Goal: Information Seeking & Learning: Learn about a topic

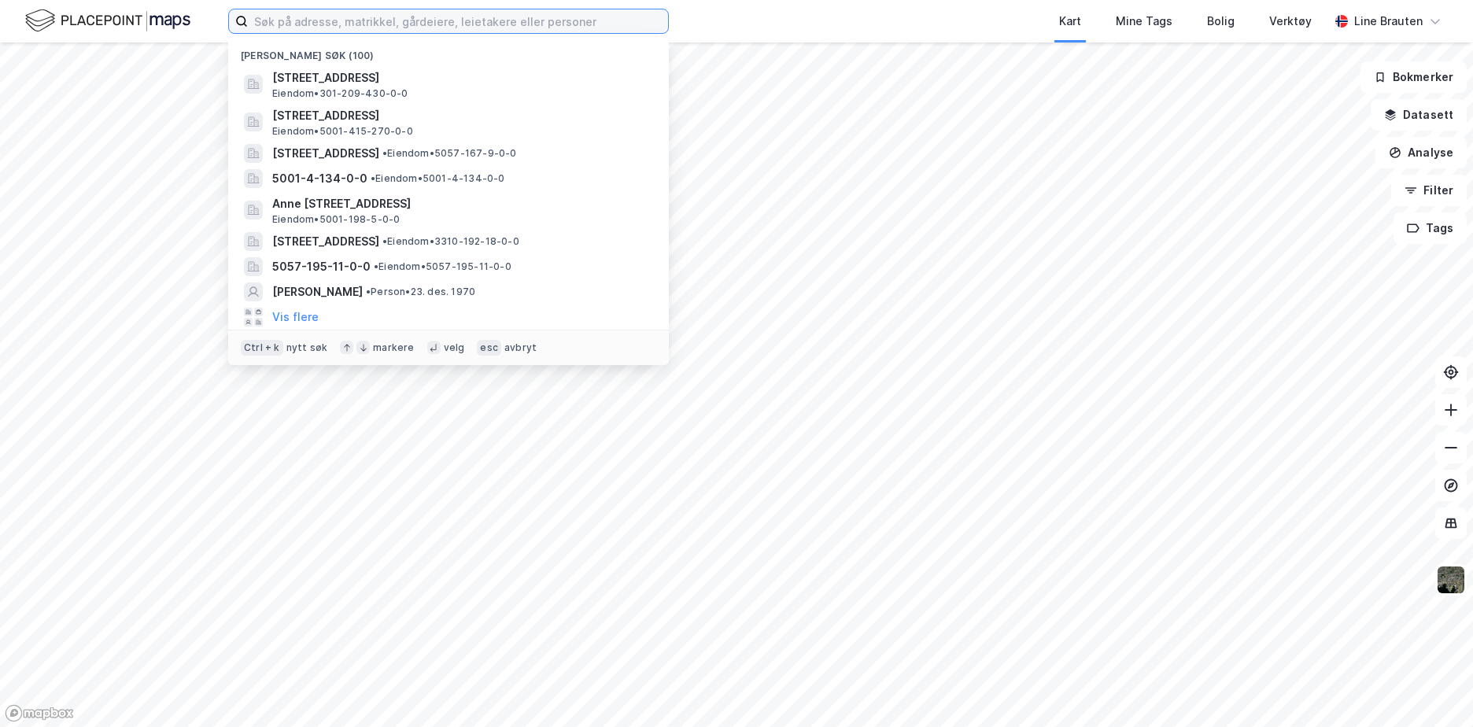
click at [482, 21] on input at bounding box center [458, 21] width 420 height 24
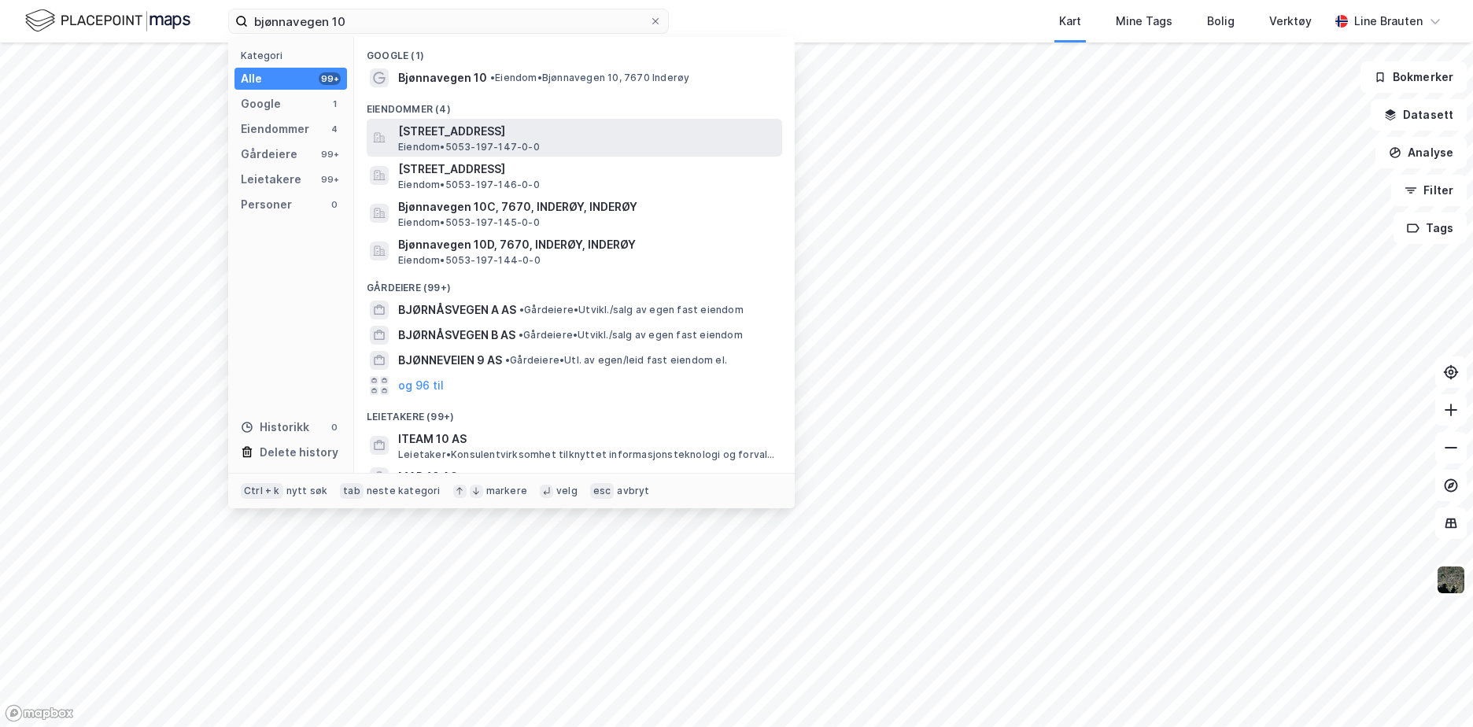
click at [540, 135] on span "[STREET_ADDRESS]" at bounding box center [587, 131] width 378 height 19
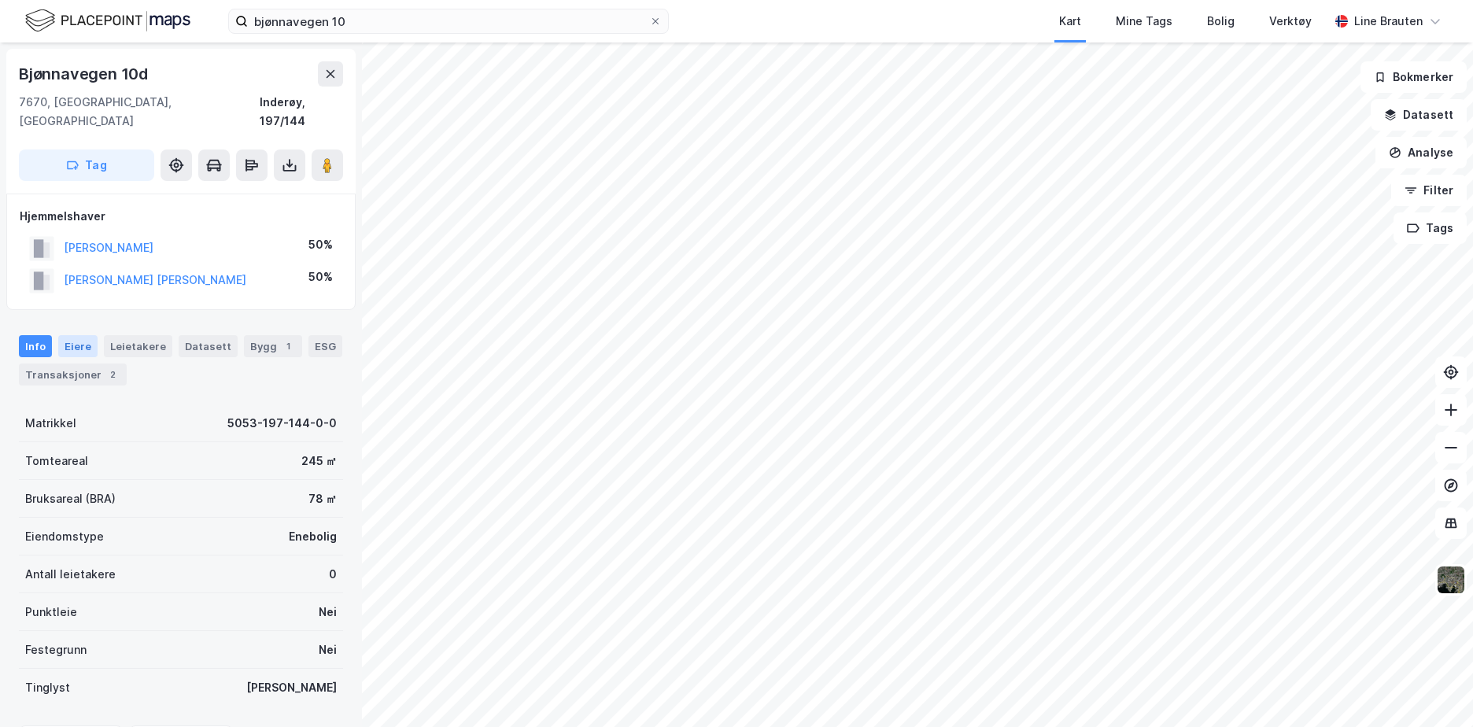
click at [86, 335] on div "Eiere" at bounding box center [77, 346] width 39 height 22
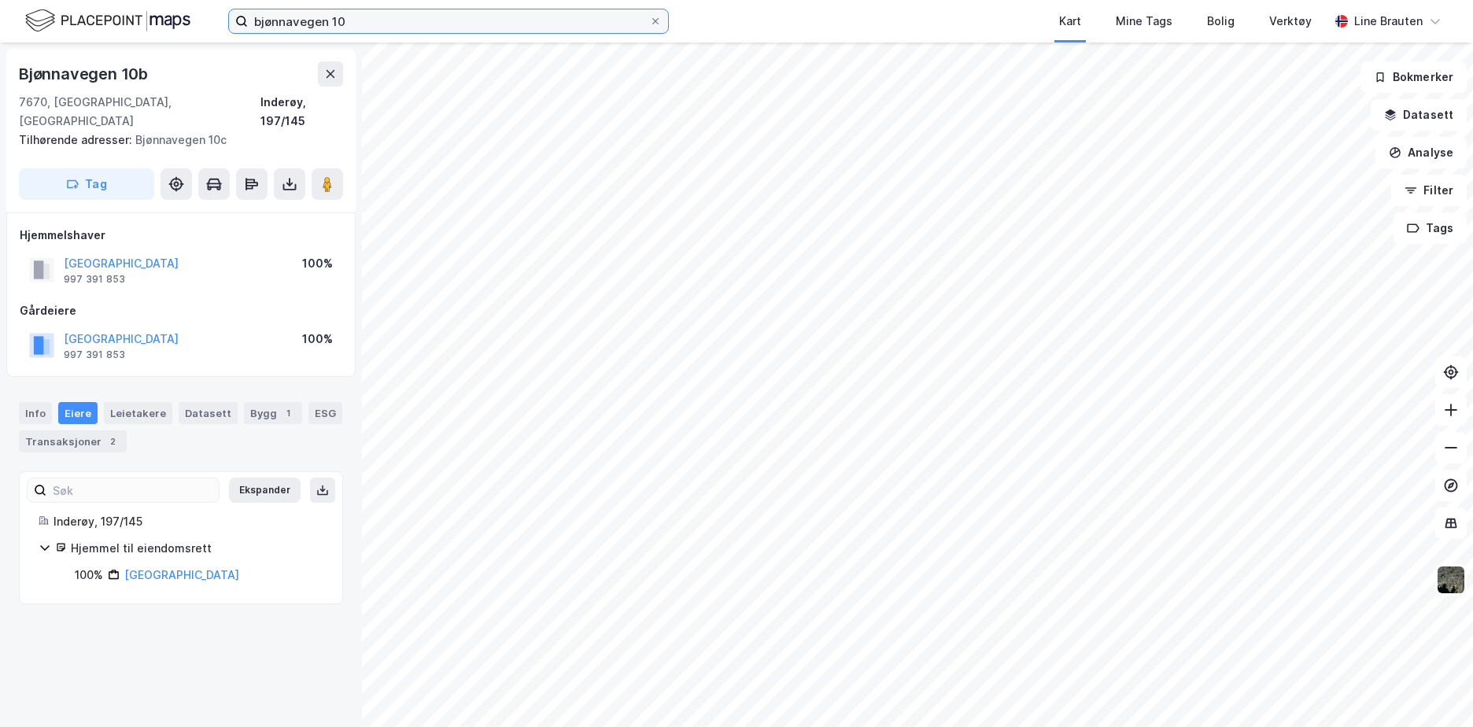
click at [369, 20] on input "bjønnavegen 10" at bounding box center [448, 21] width 401 height 24
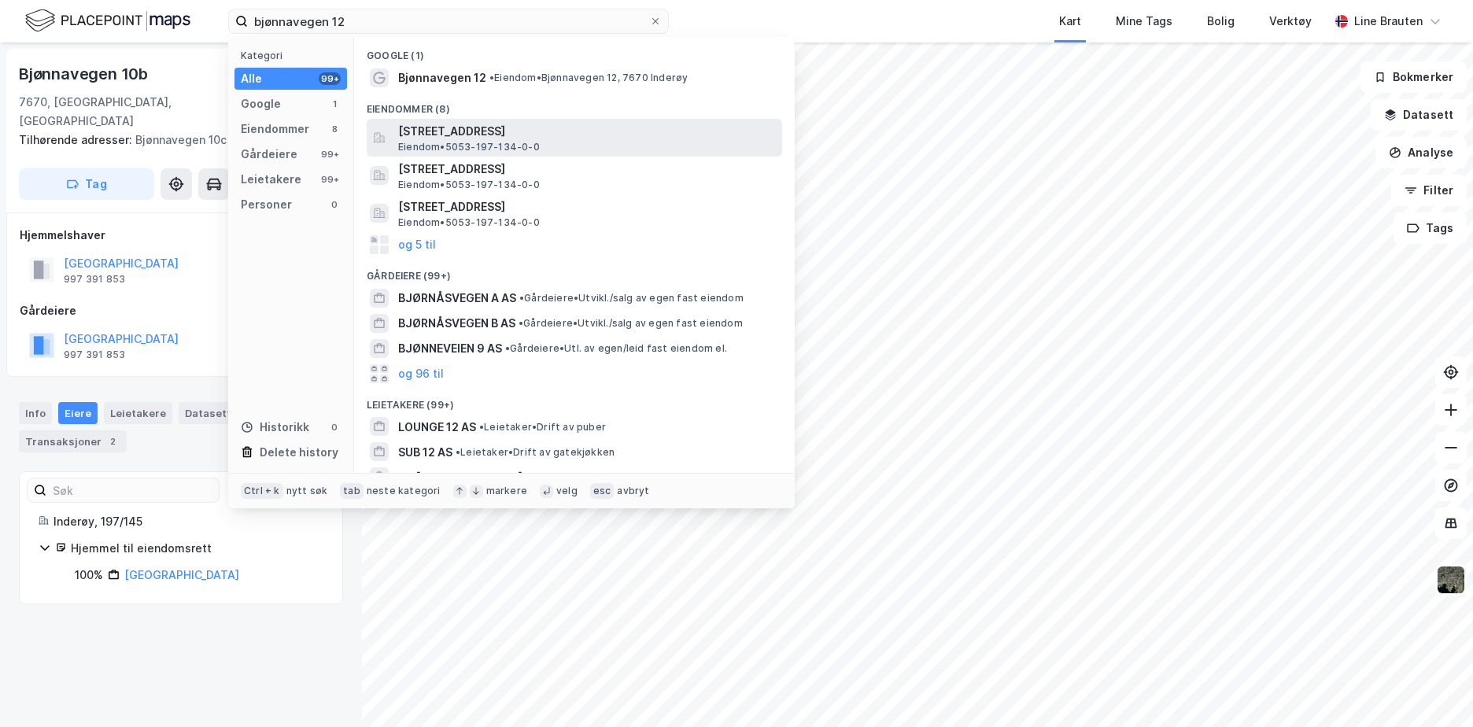
click at [449, 131] on span "[STREET_ADDRESS]" at bounding box center [587, 131] width 378 height 19
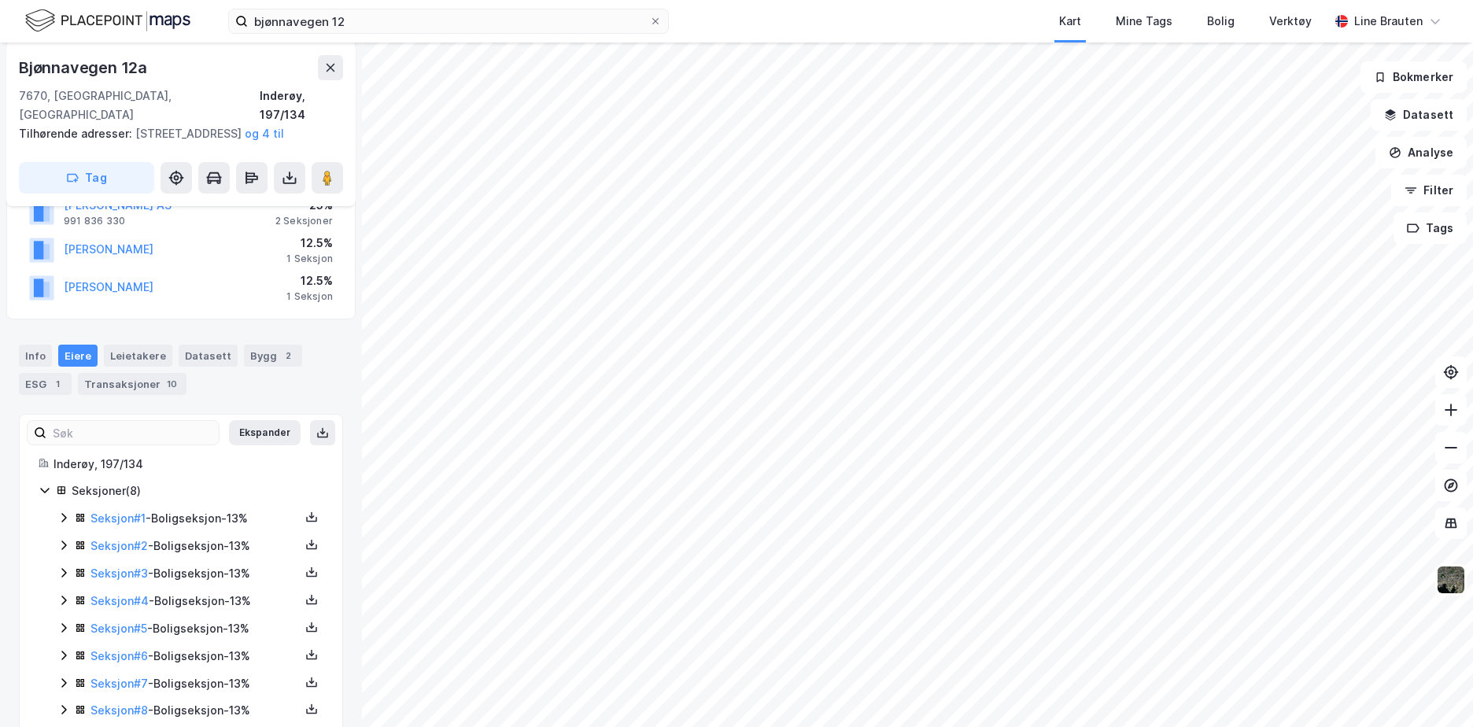
scroll to position [272, 0]
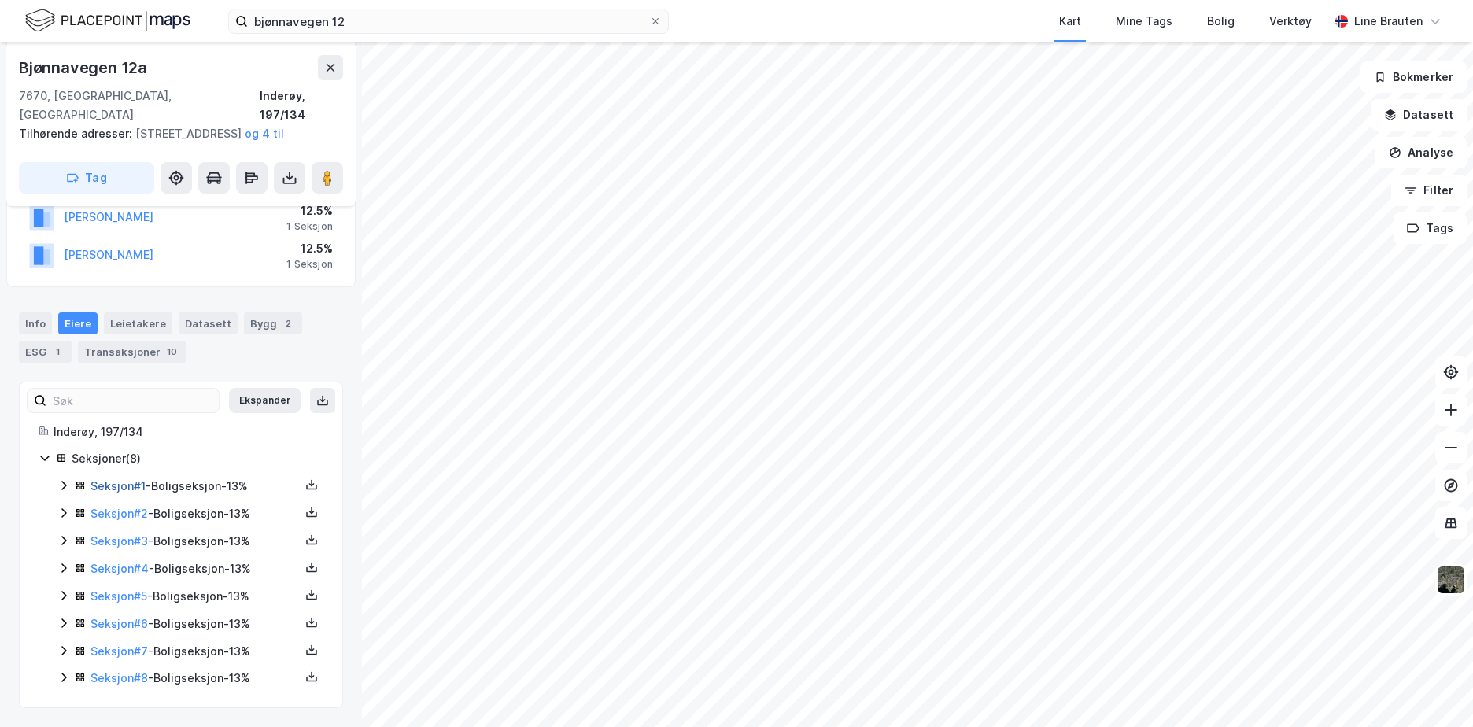
click at [141, 487] on link "Seksjon # 1" at bounding box center [117, 485] width 55 height 13
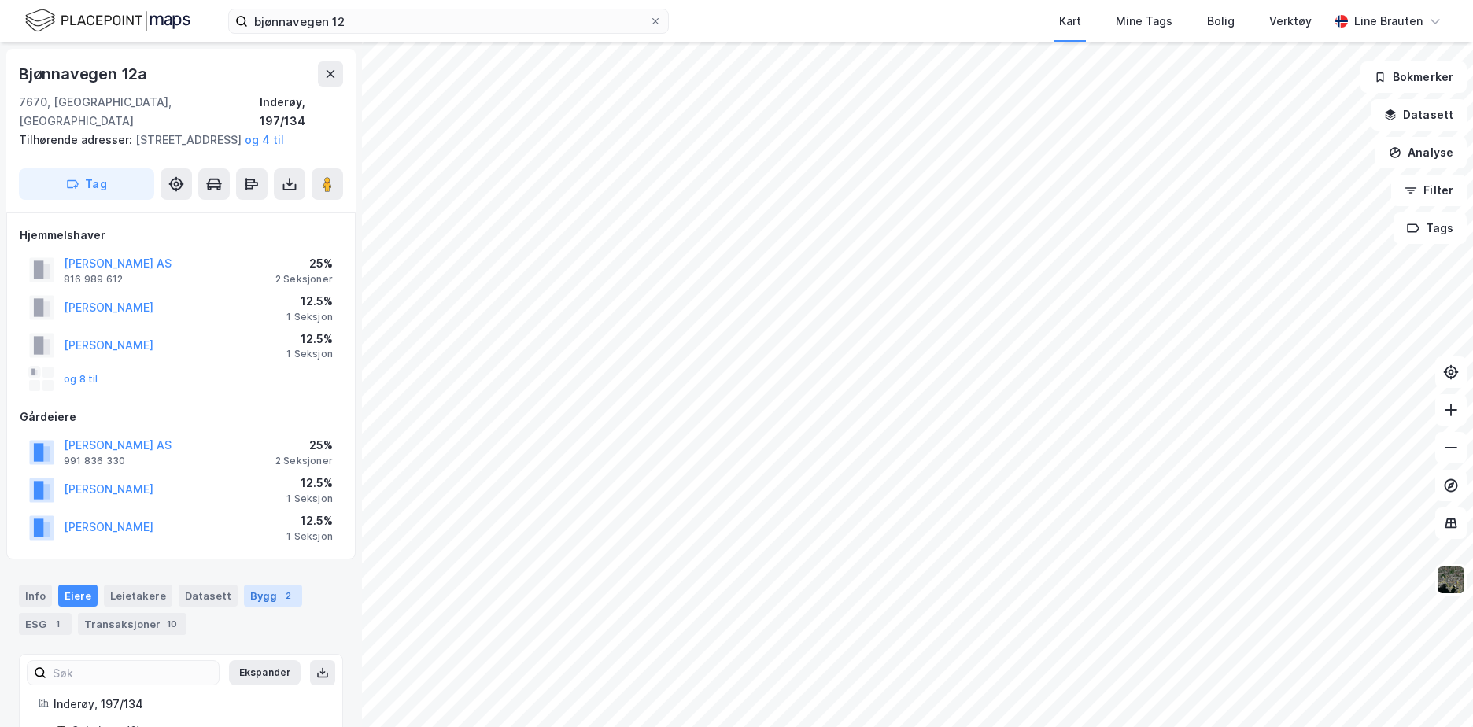
click at [258, 594] on div "Bygg 2" at bounding box center [273, 596] width 58 height 22
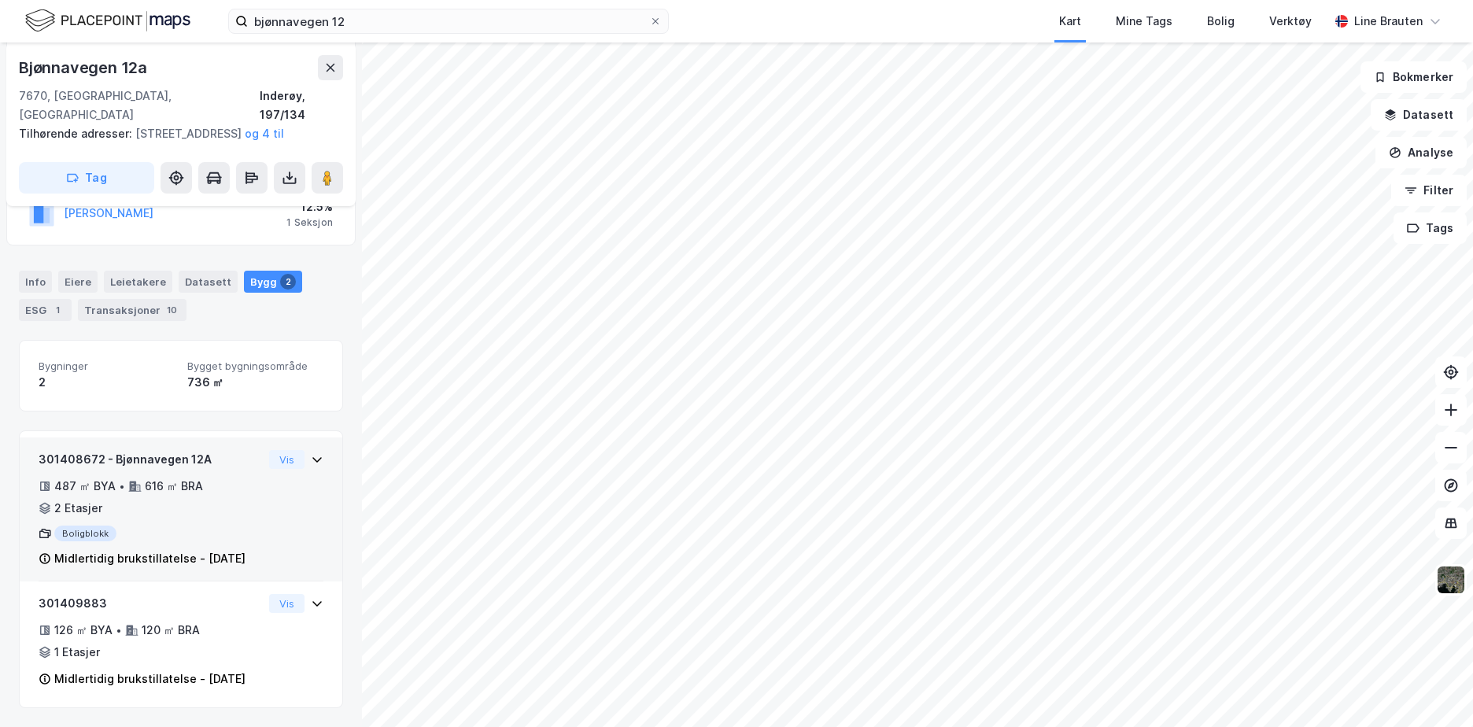
scroll to position [352, 0]
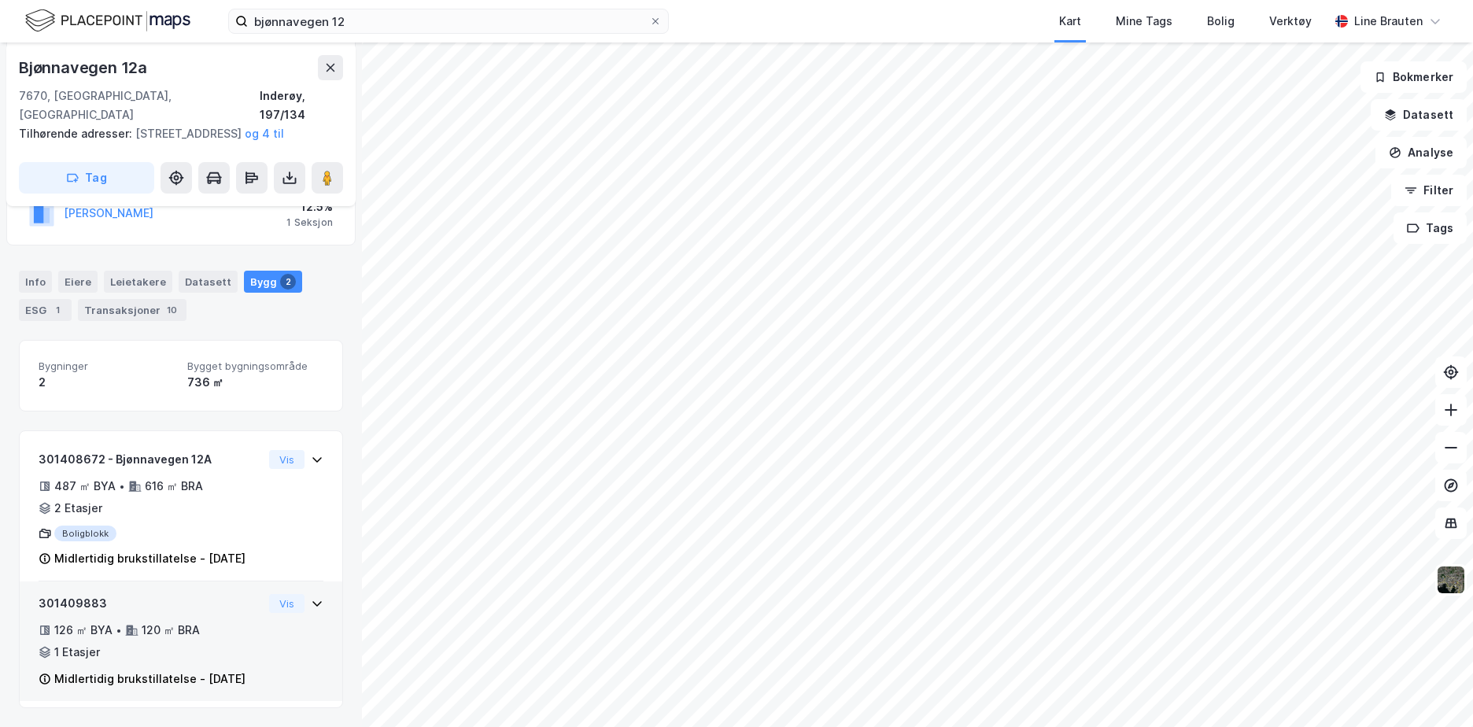
click at [311, 597] on icon at bounding box center [317, 603] width 13 height 13
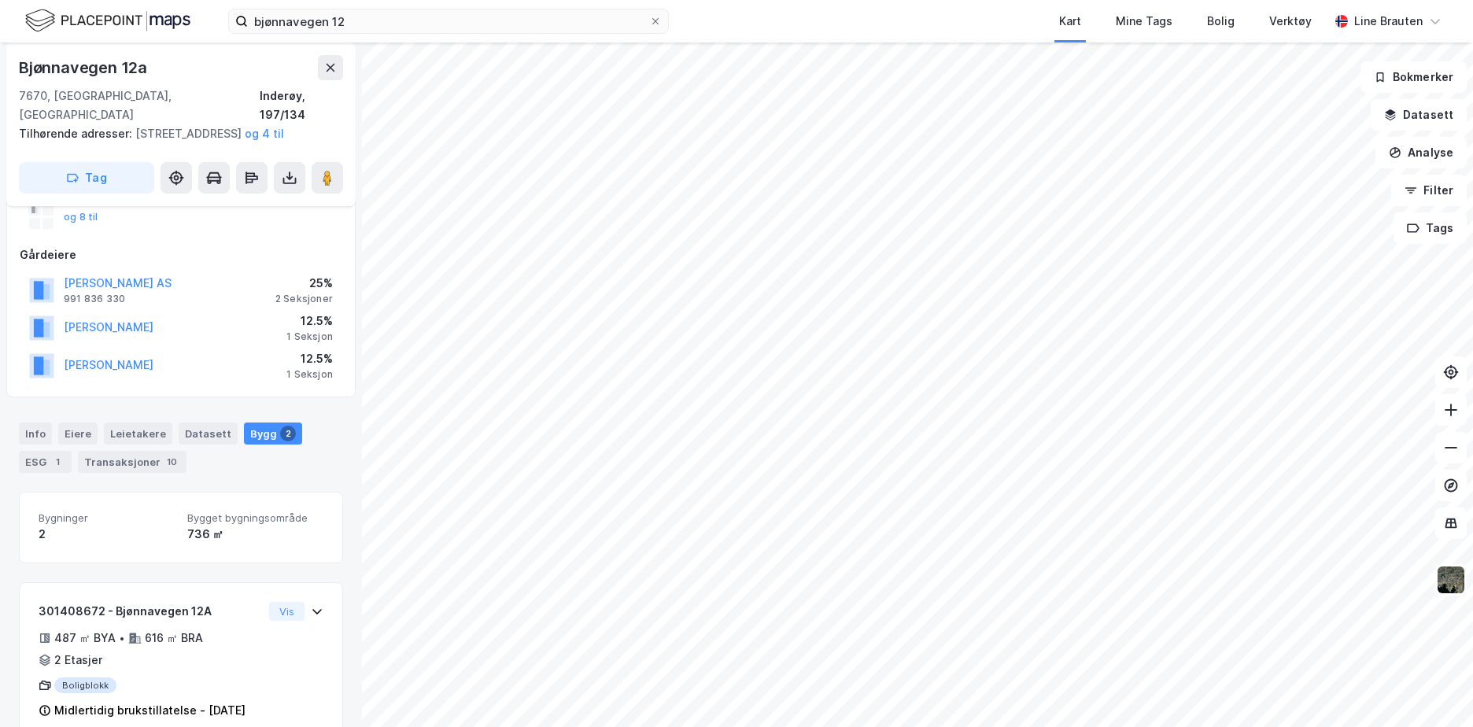
scroll to position [135, 0]
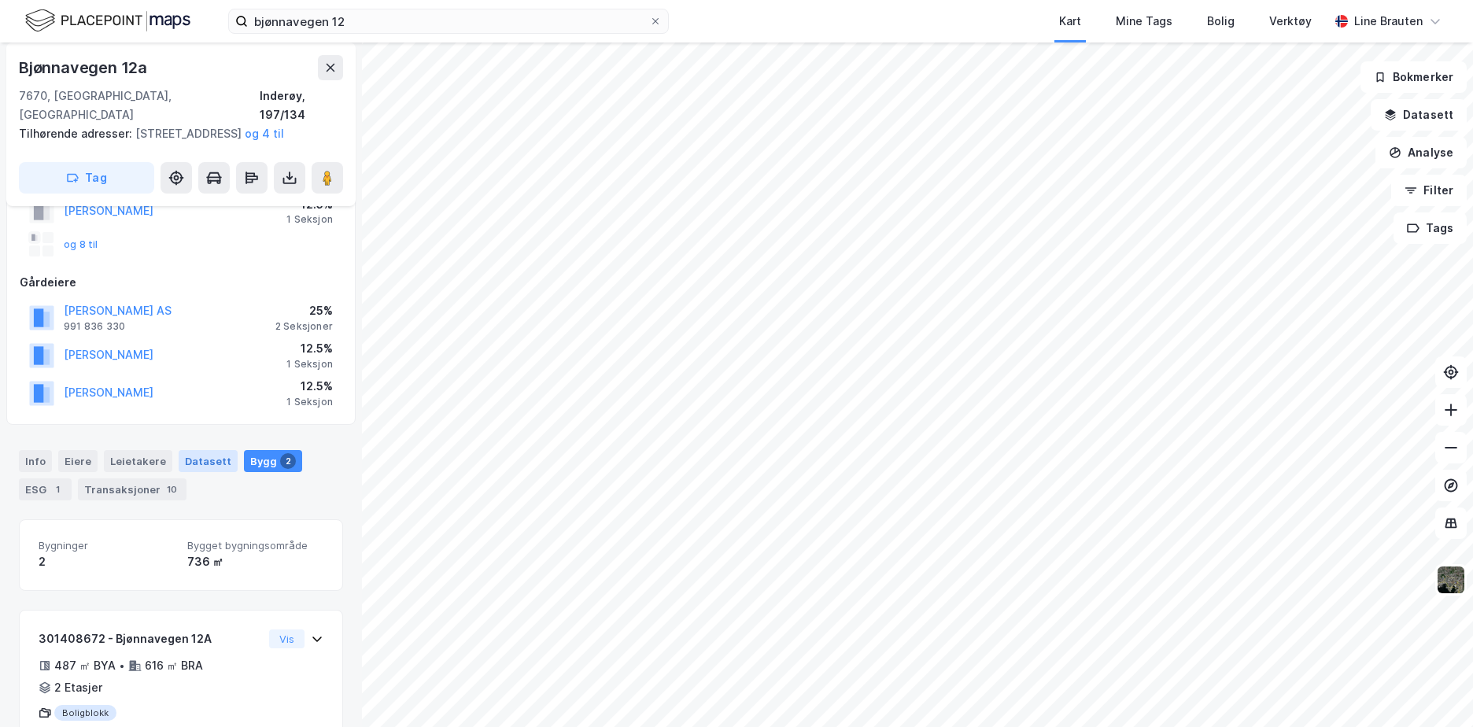
click at [198, 464] on div "Datasett" at bounding box center [208, 461] width 59 height 22
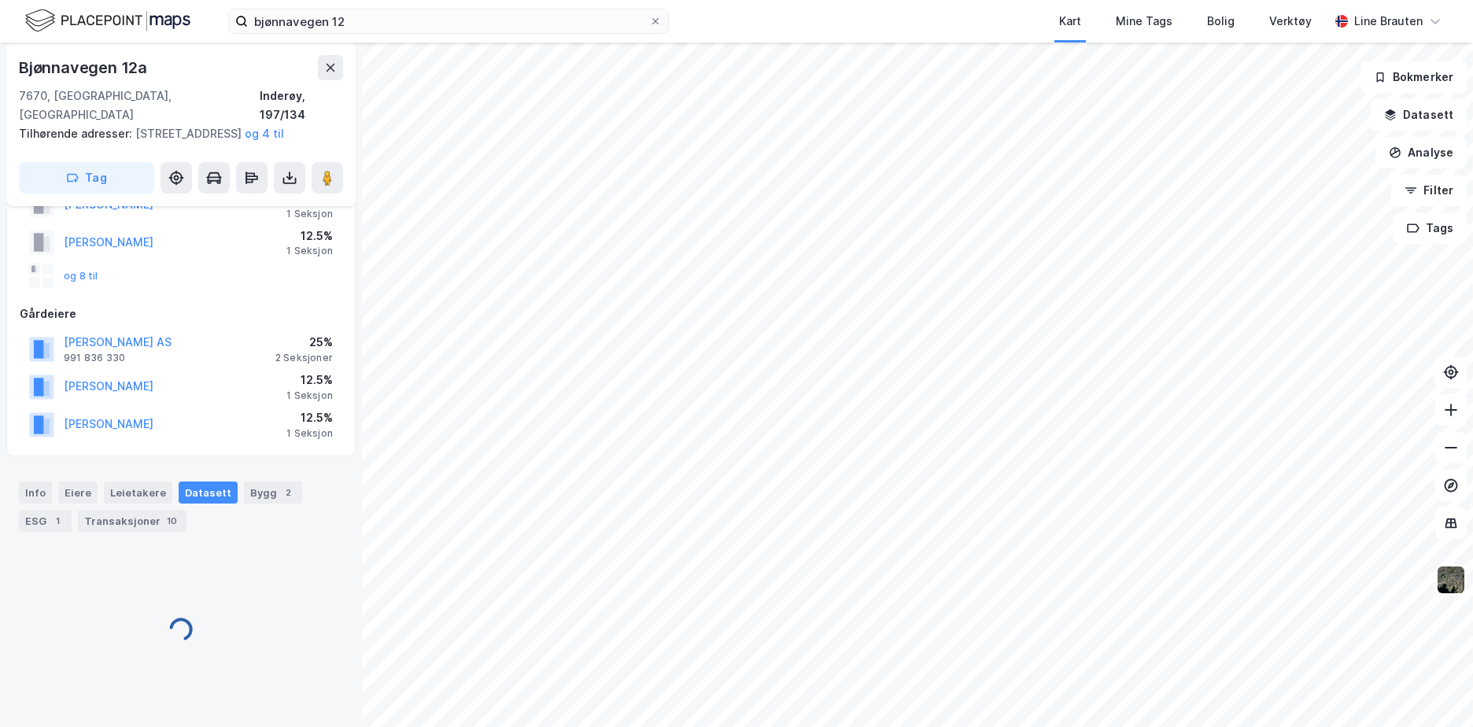
scroll to position [106, 0]
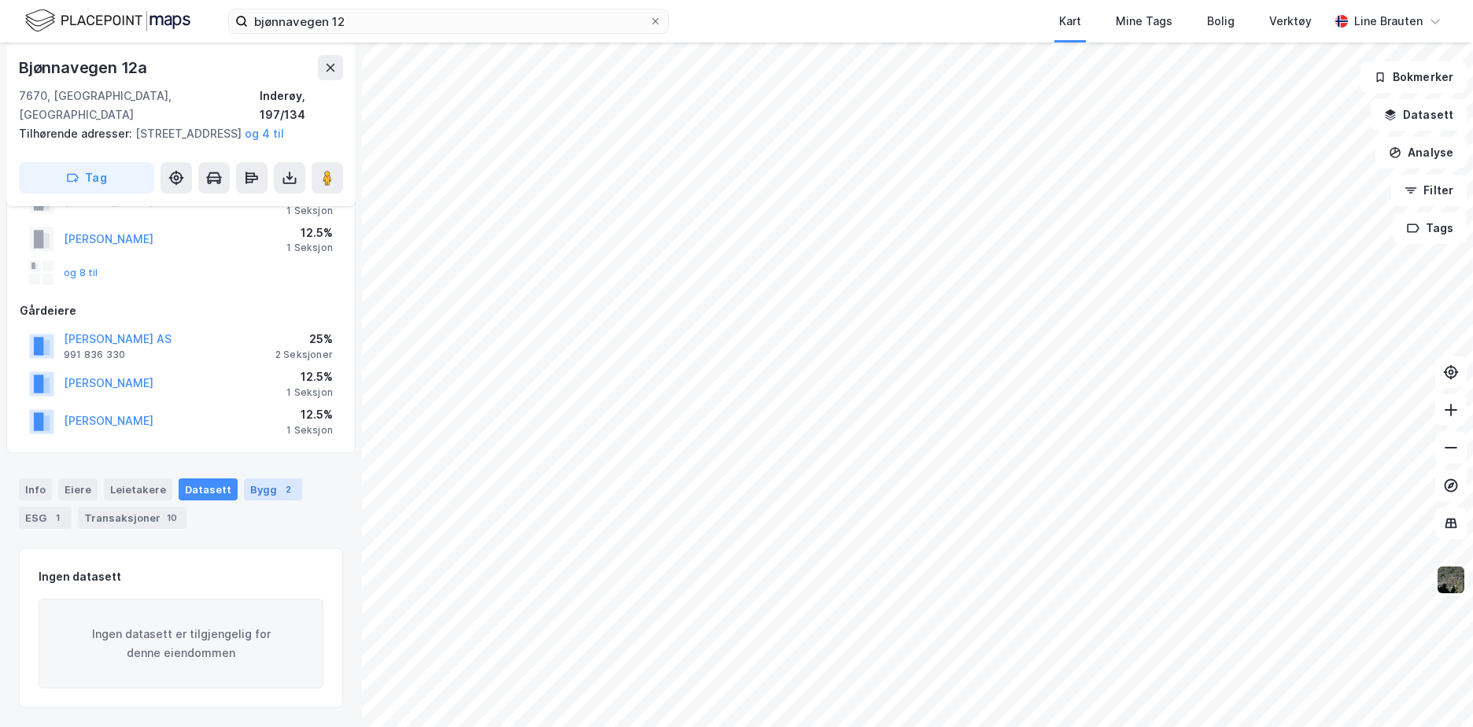
click at [258, 489] on div "Bygg 2" at bounding box center [273, 489] width 58 height 22
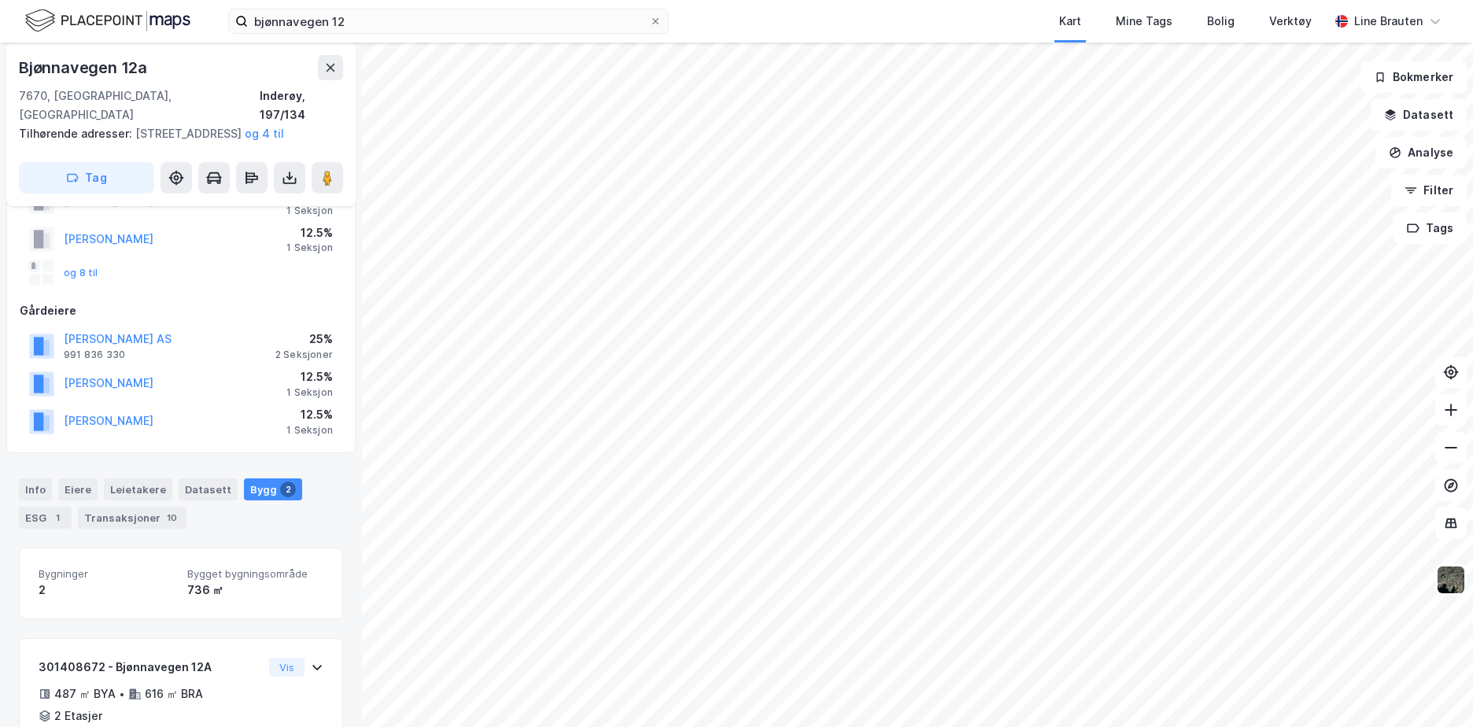
scroll to position [135, 0]
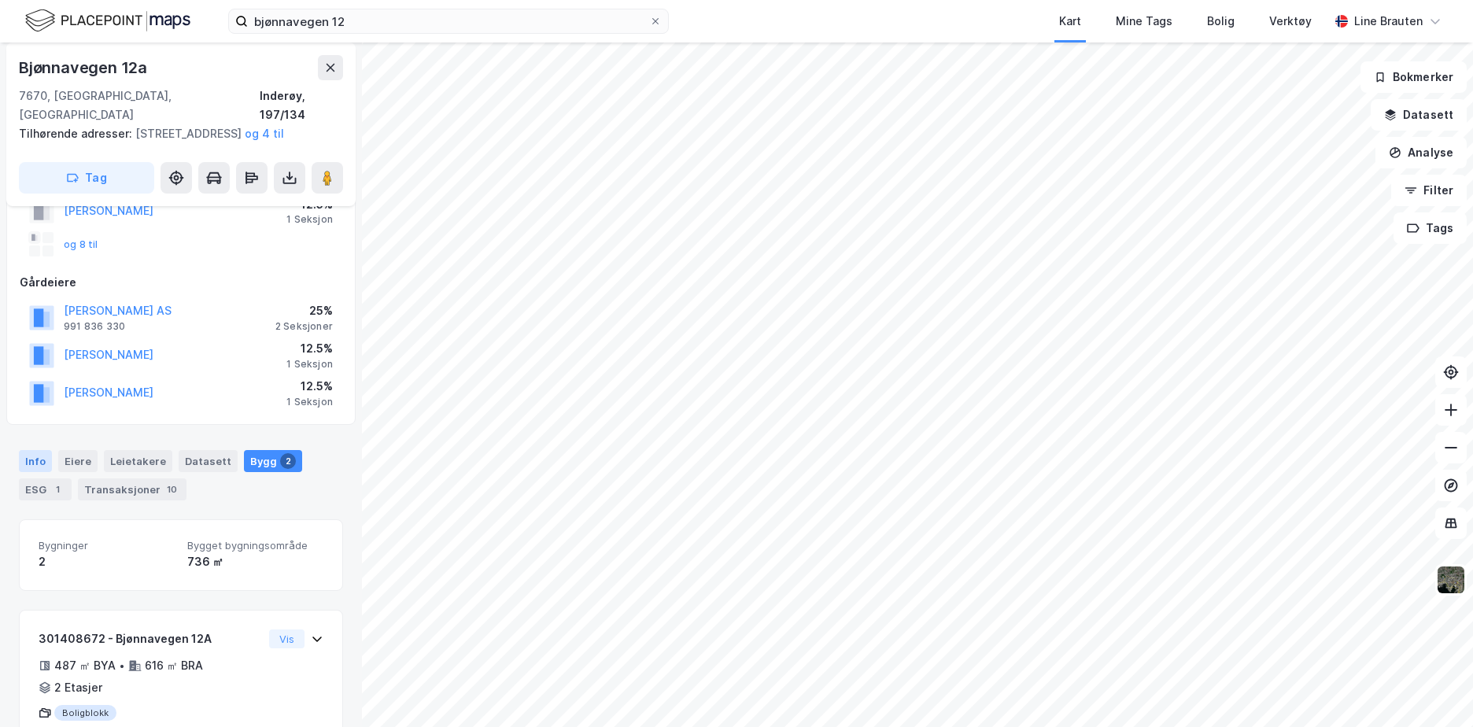
click at [41, 461] on div "Info" at bounding box center [35, 461] width 33 height 22
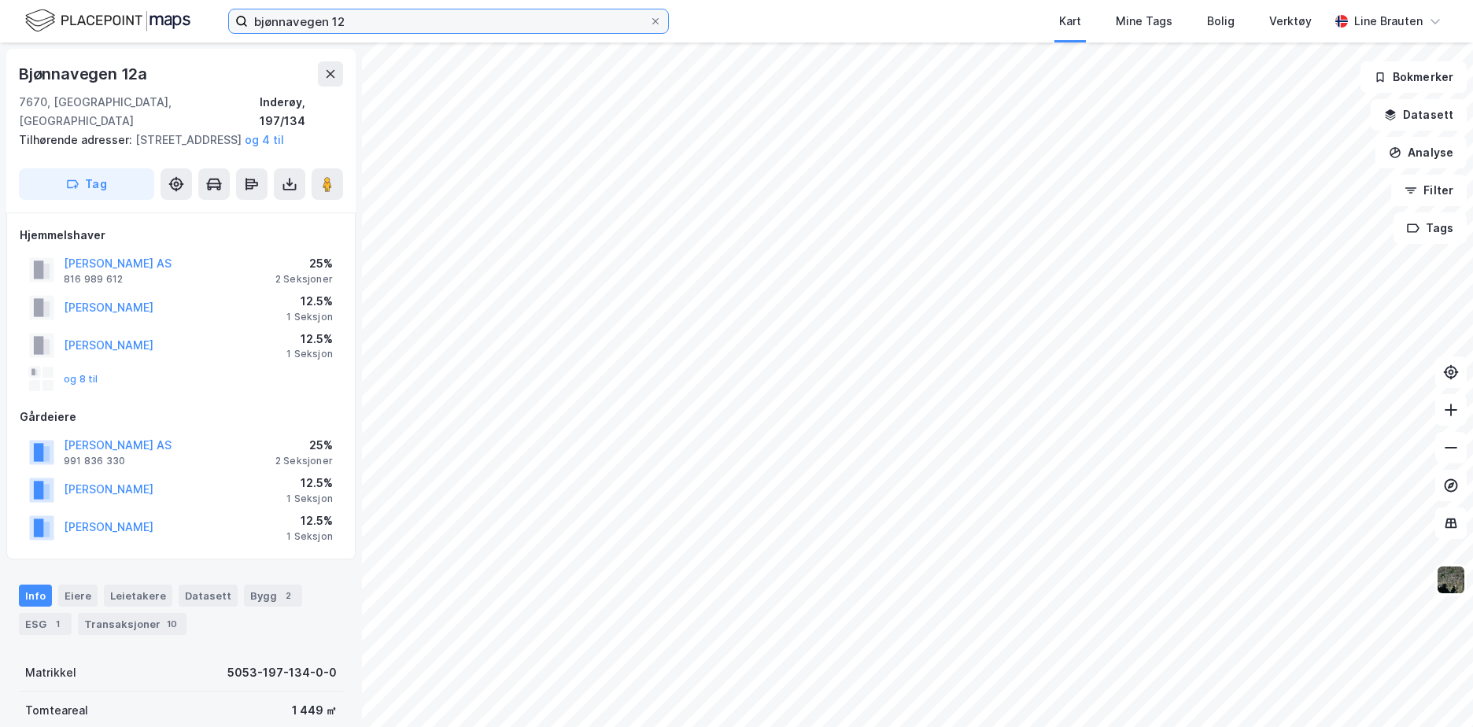
click at [420, 20] on input "bjønnavegen 12" at bounding box center [448, 21] width 401 height 24
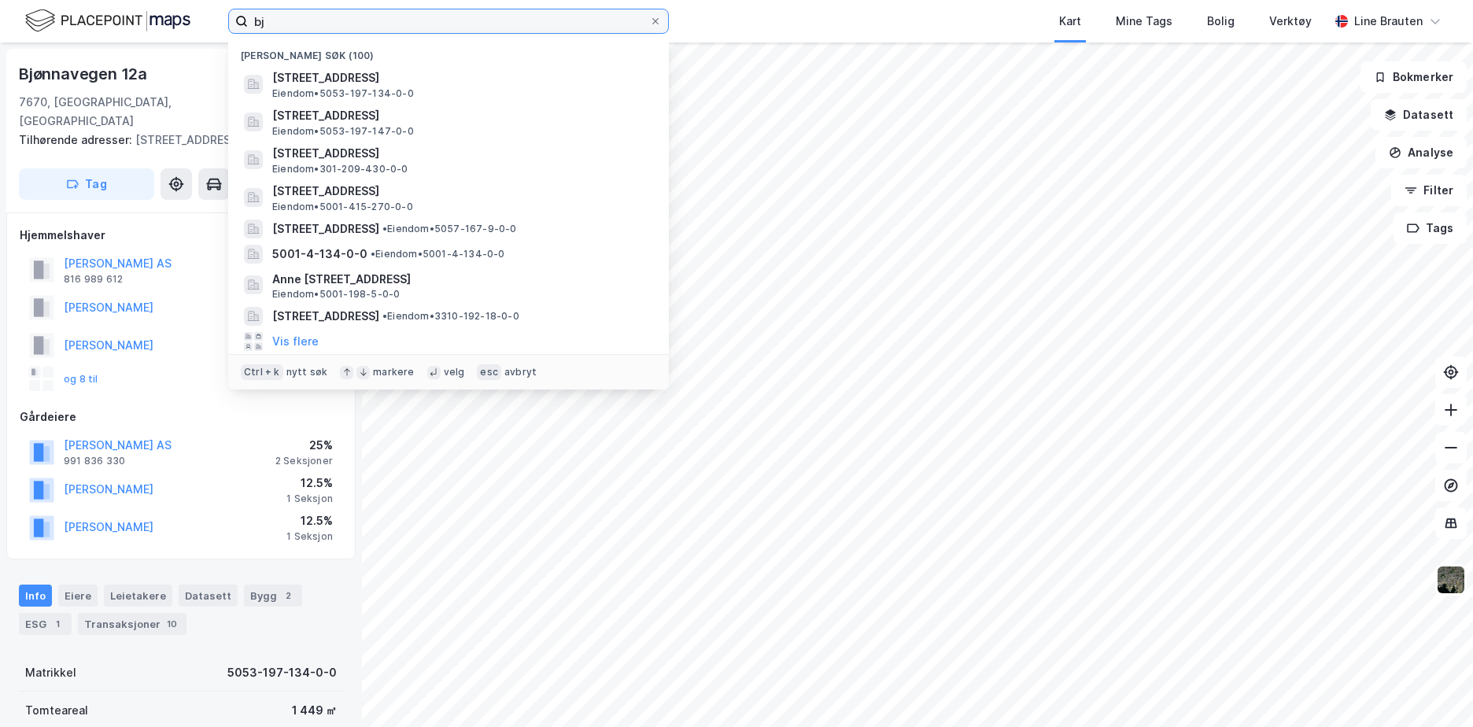
type input "b"
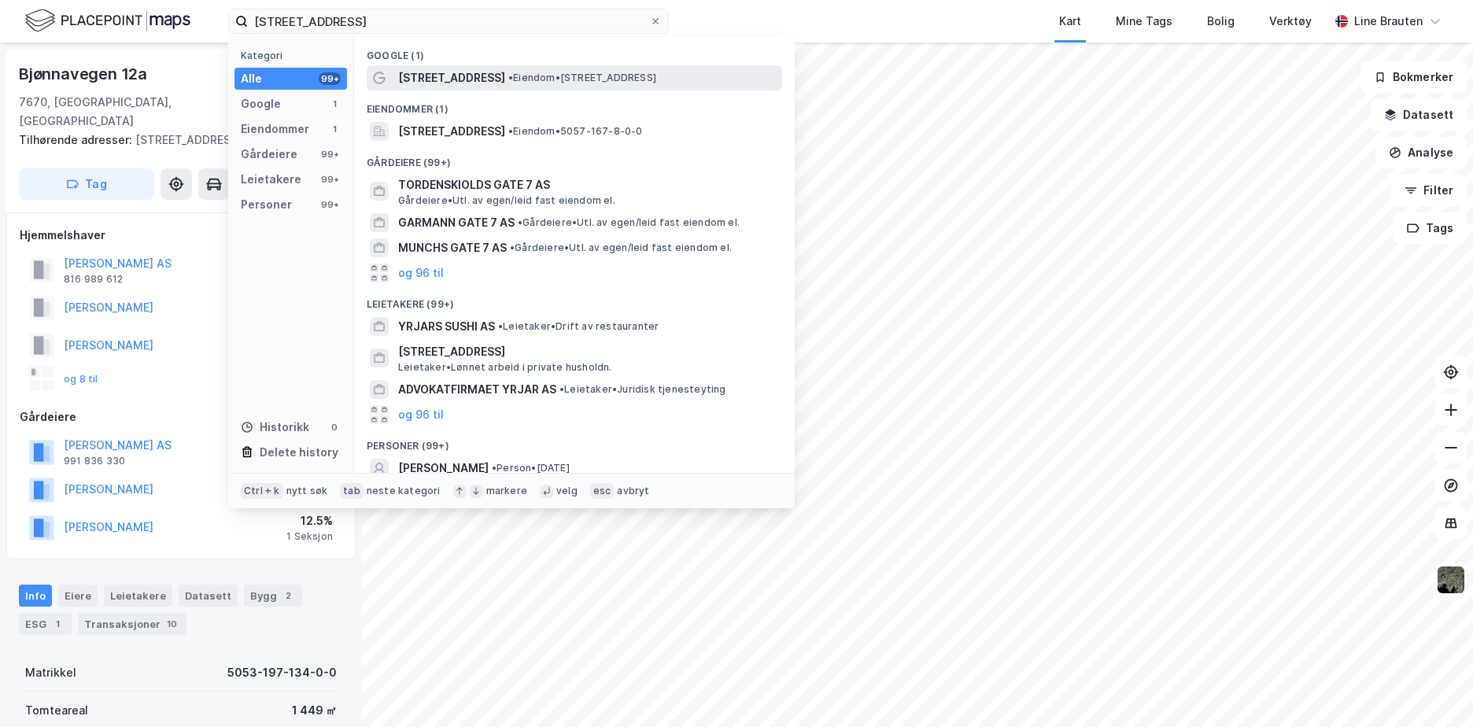
click at [459, 77] on span "[STREET_ADDRESS]" at bounding box center [451, 77] width 107 height 19
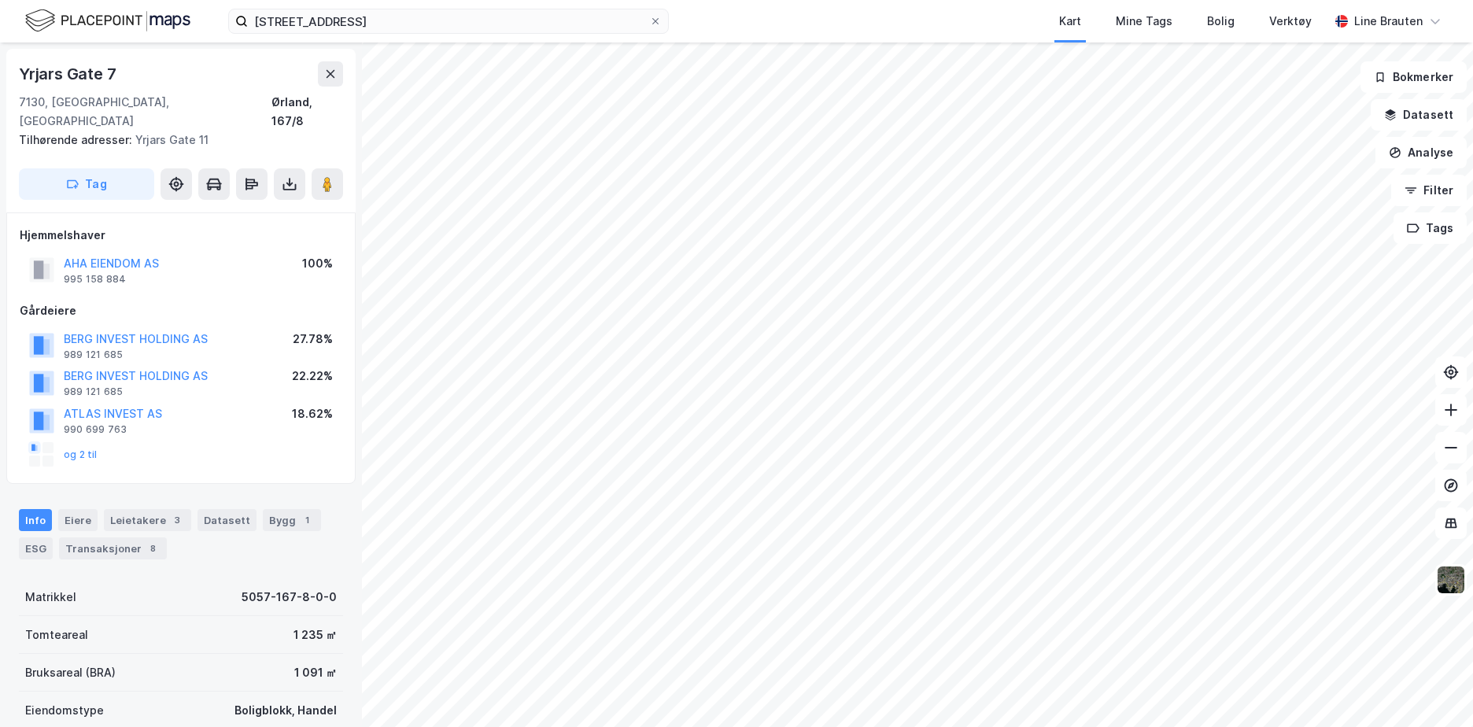
scroll to position [1, 0]
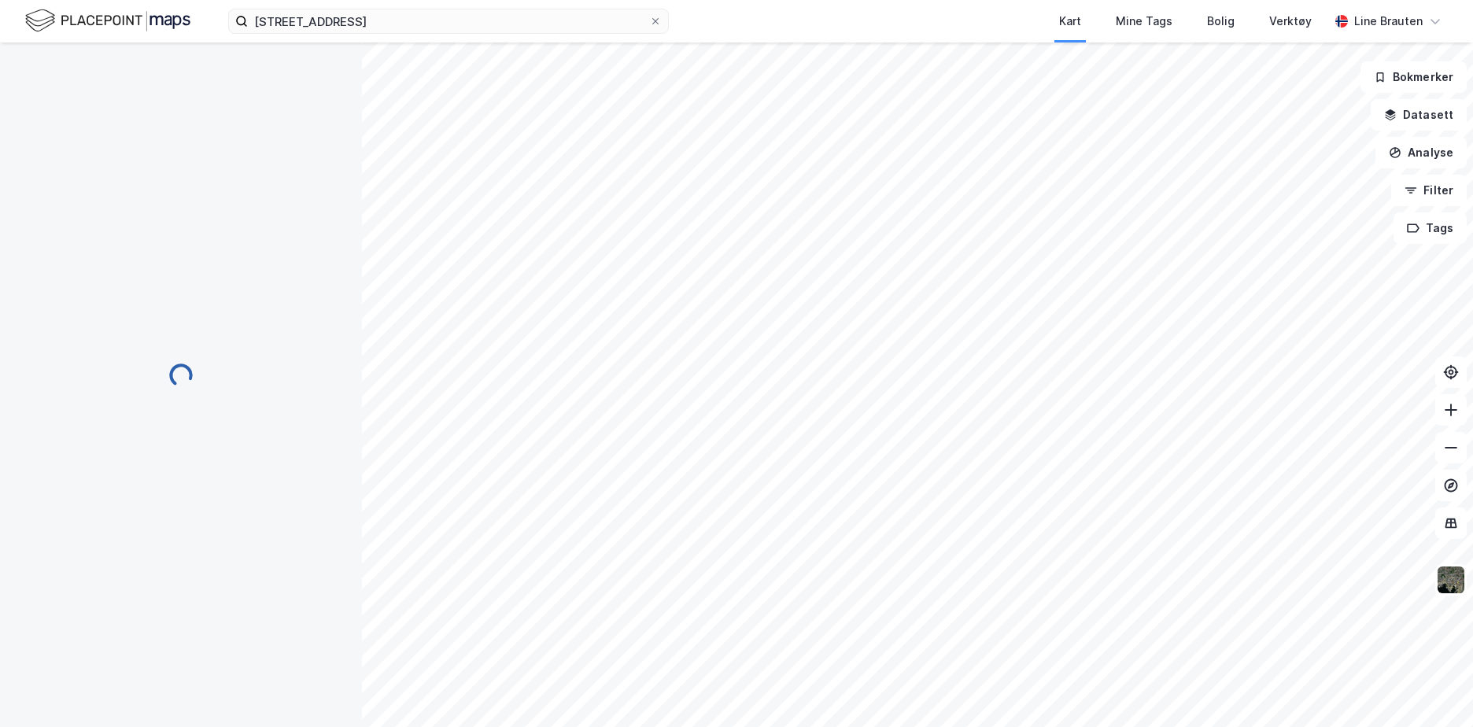
scroll to position [1, 0]
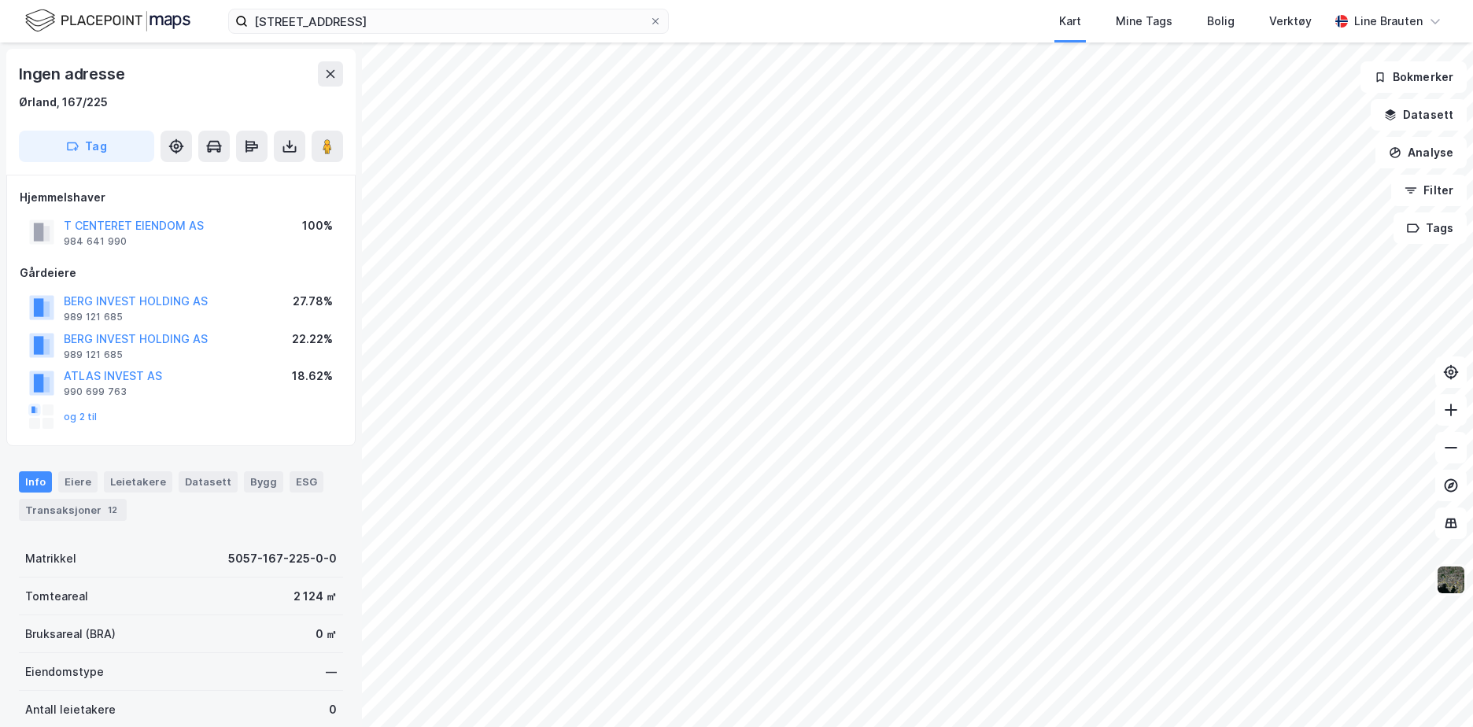
scroll to position [1, 0]
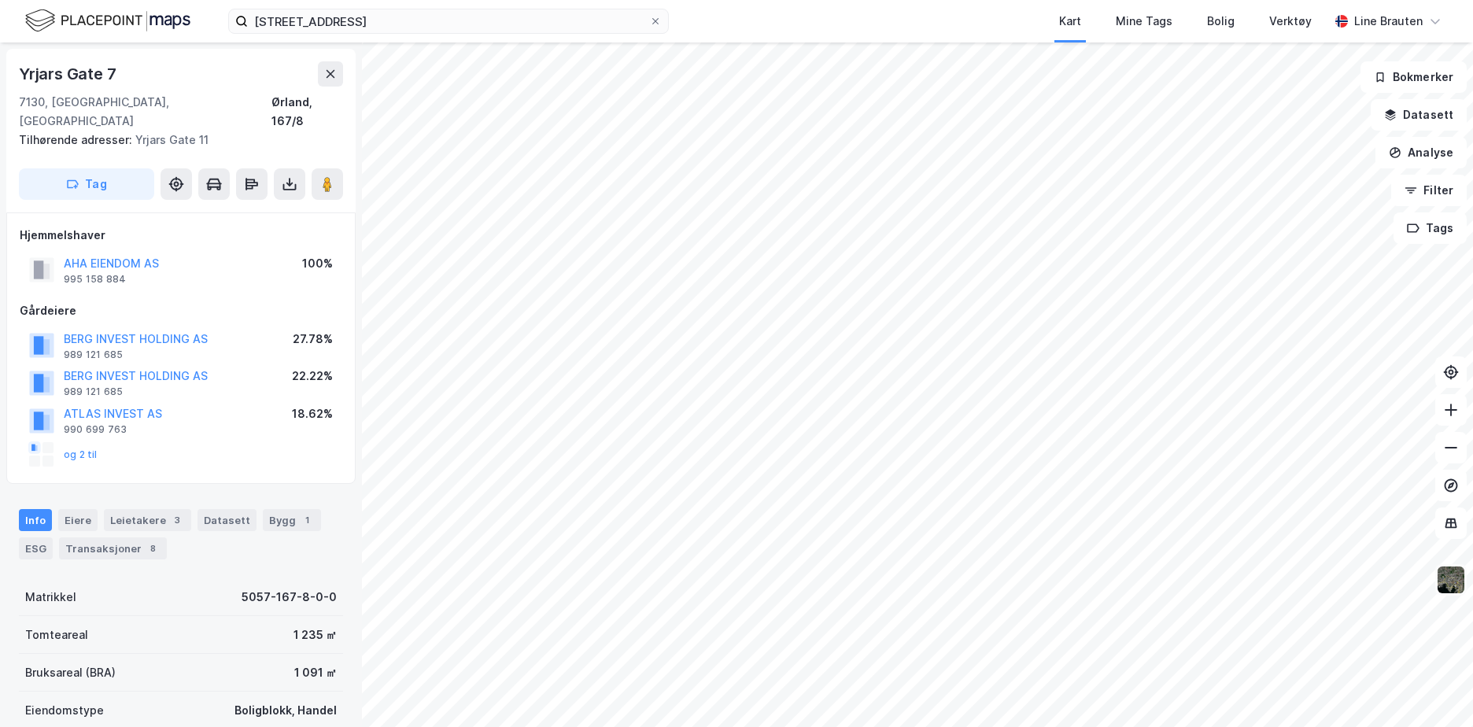
scroll to position [1, 0]
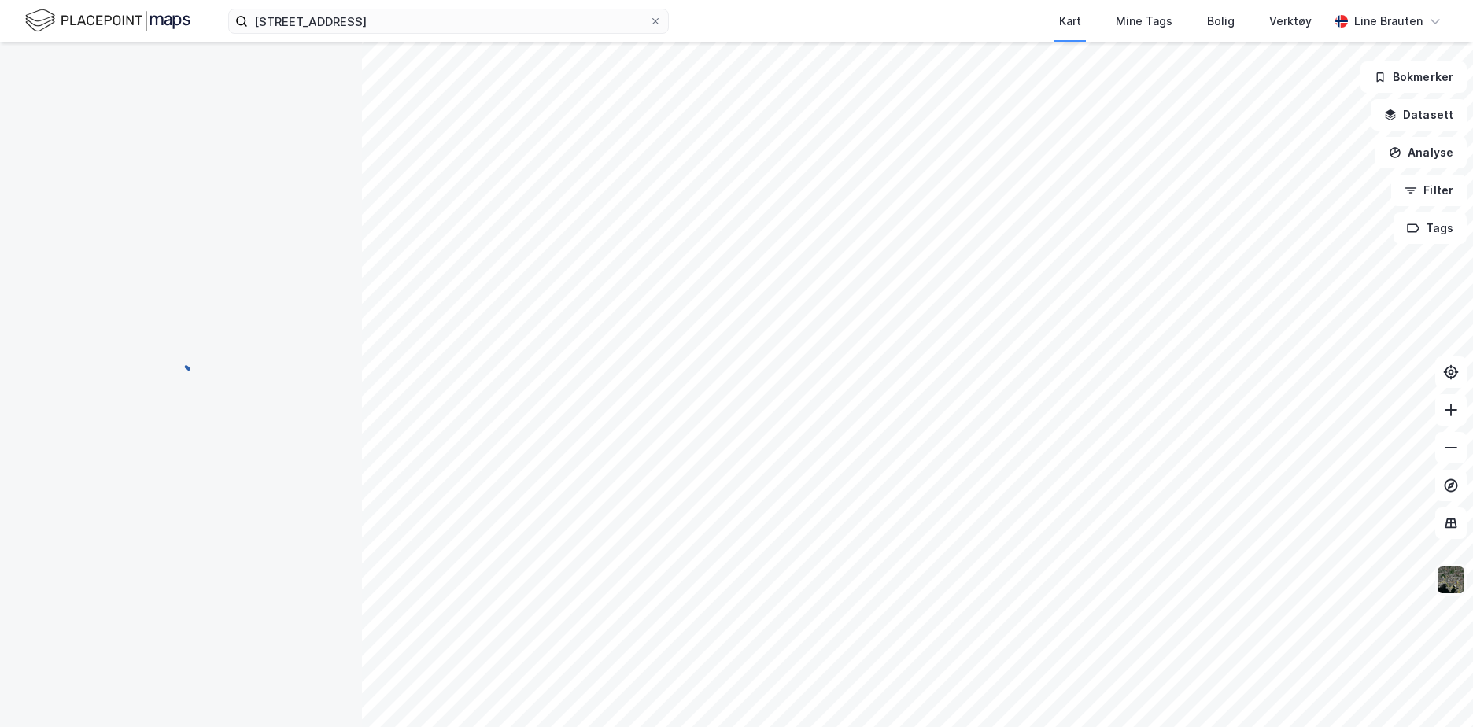
scroll to position [1, 0]
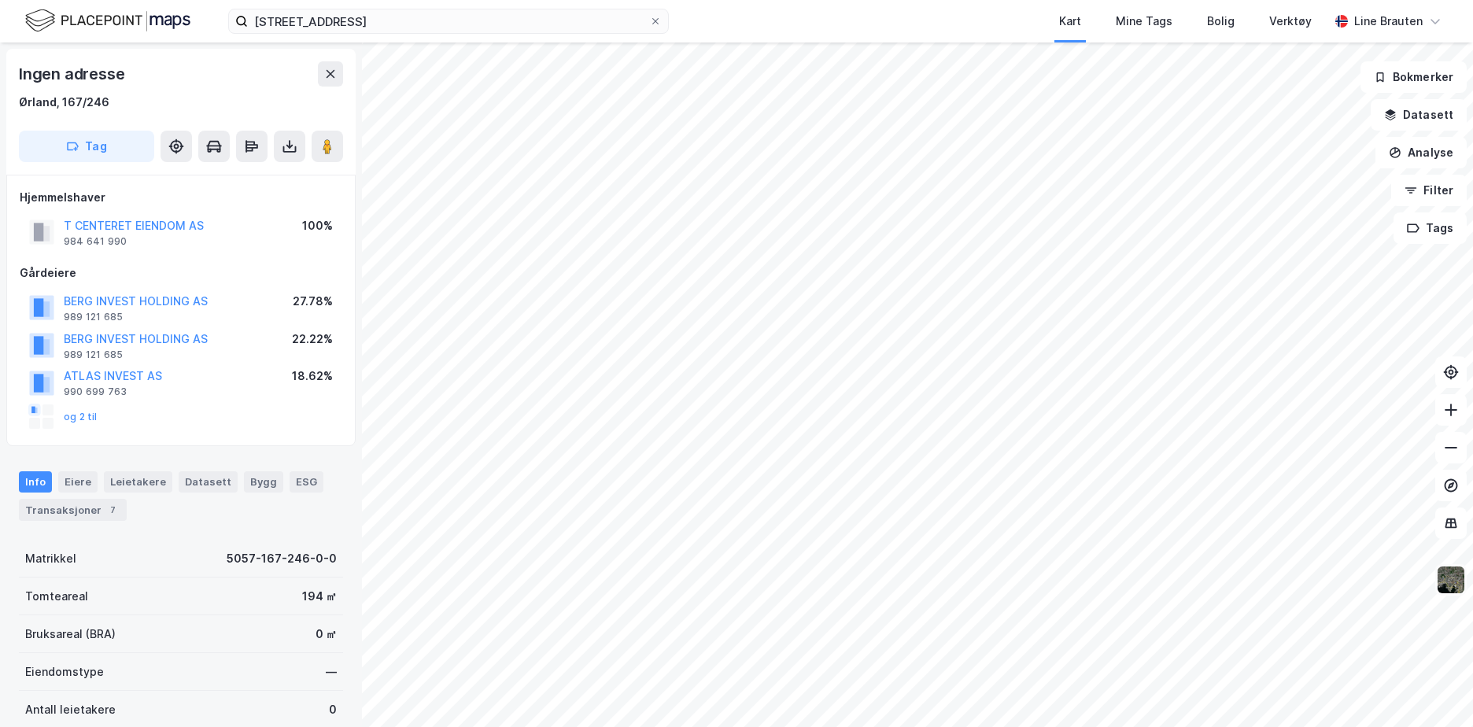
scroll to position [1, 0]
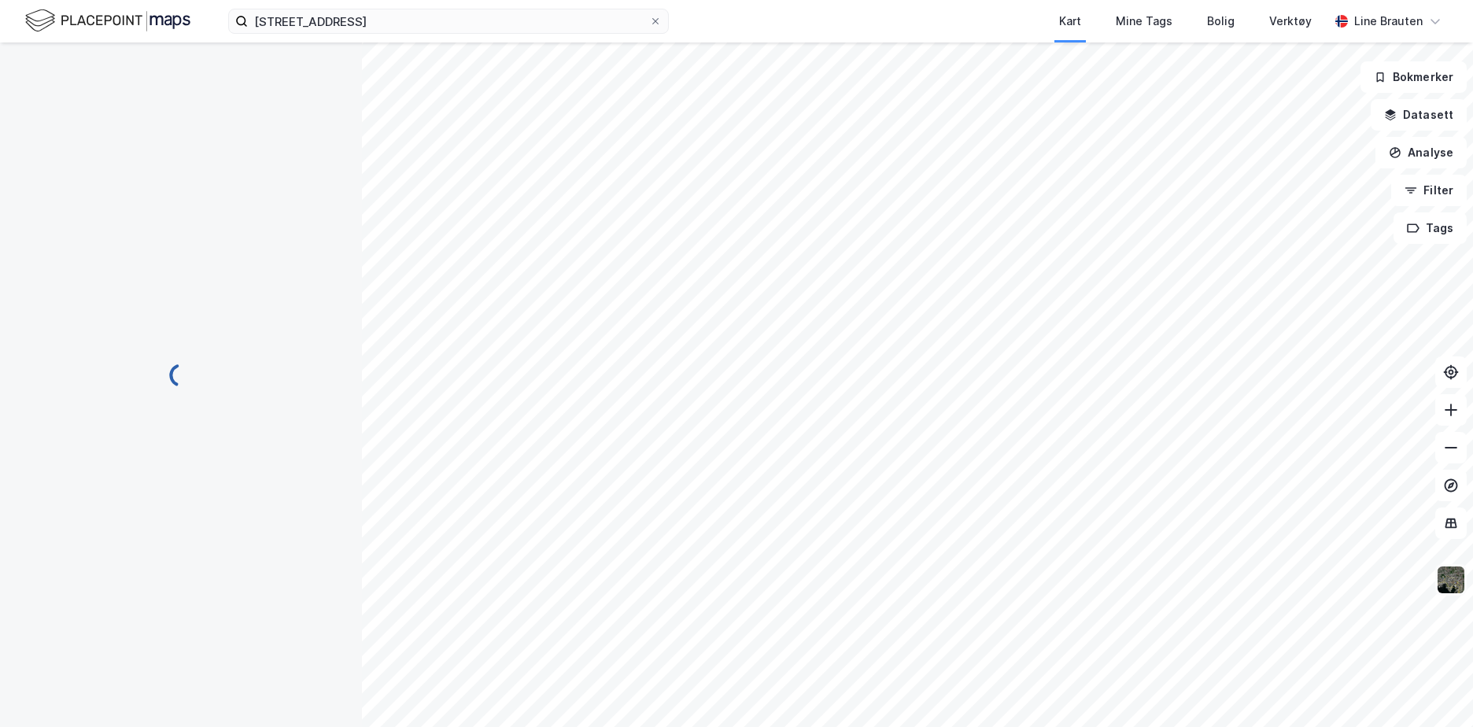
scroll to position [1, 0]
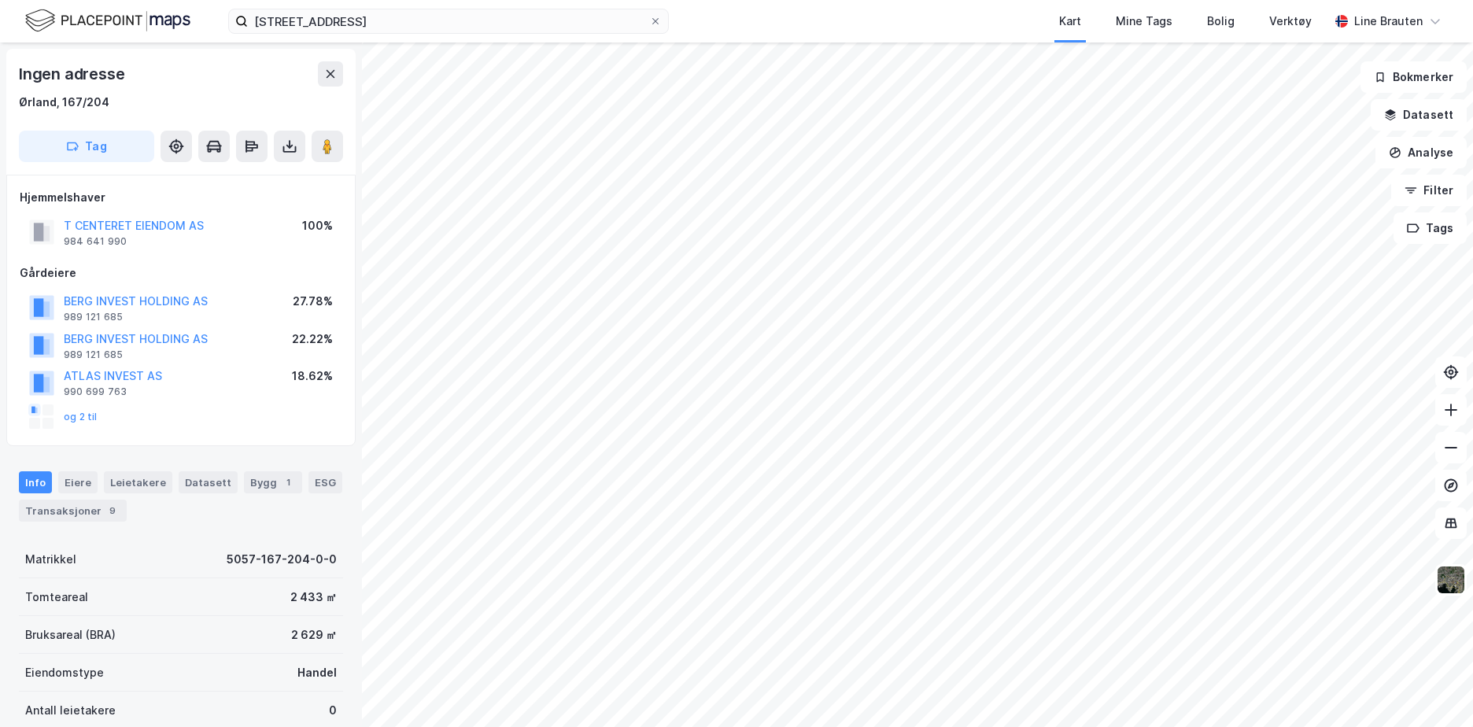
scroll to position [1, 0]
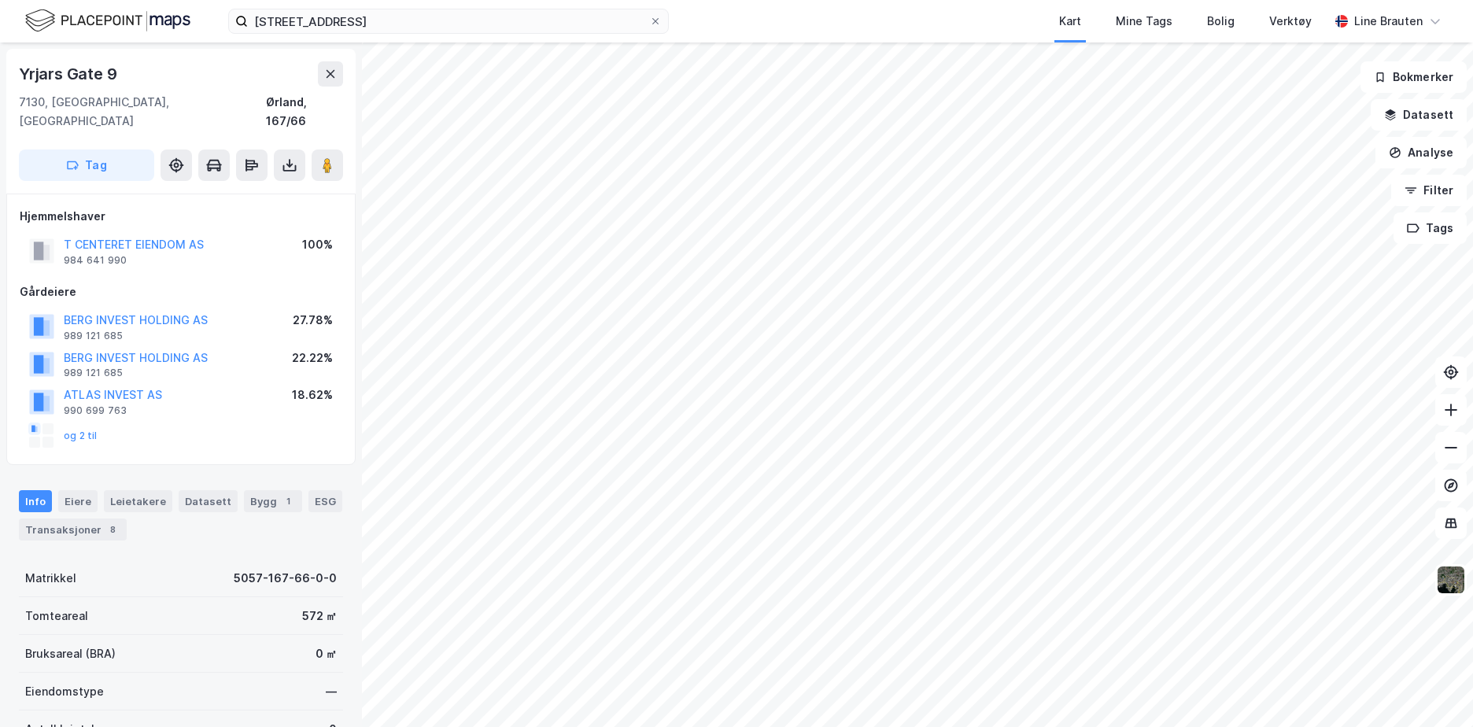
scroll to position [1, 0]
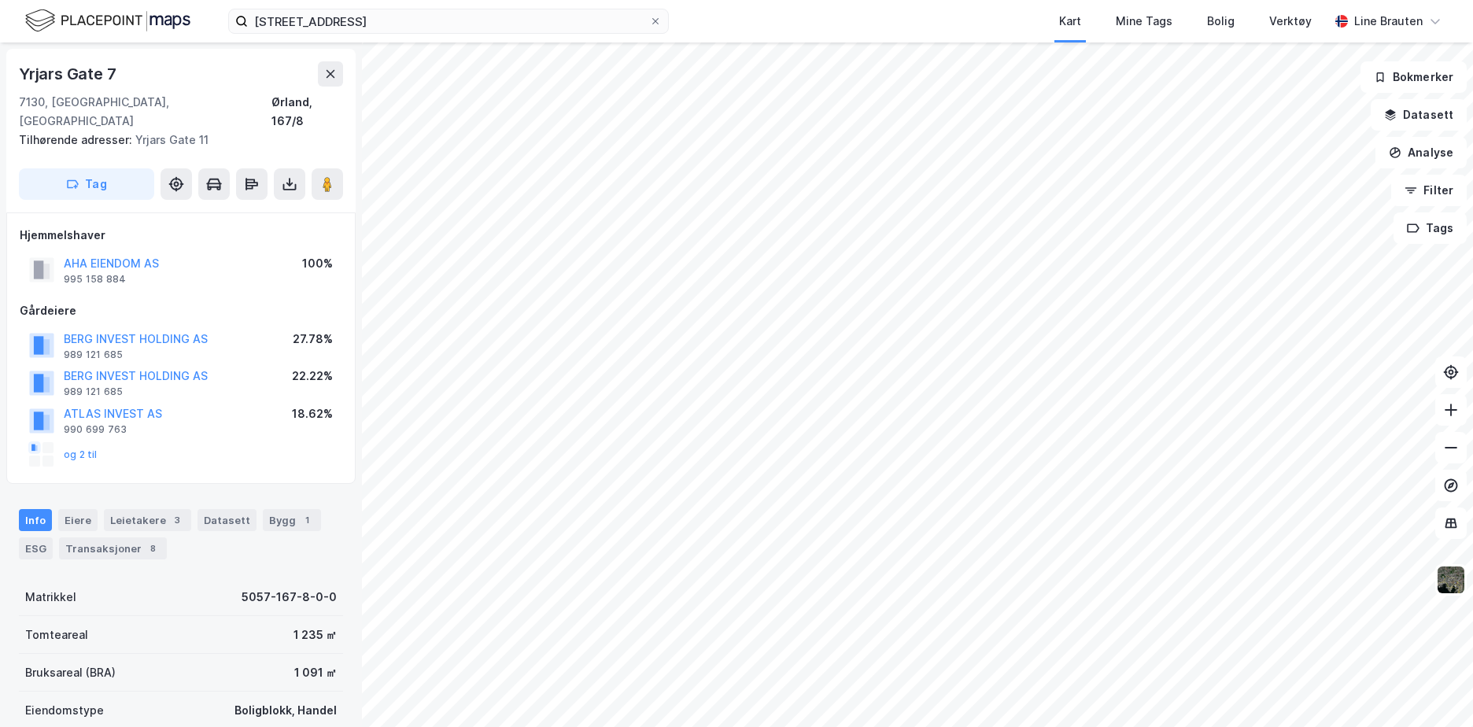
scroll to position [1, 0]
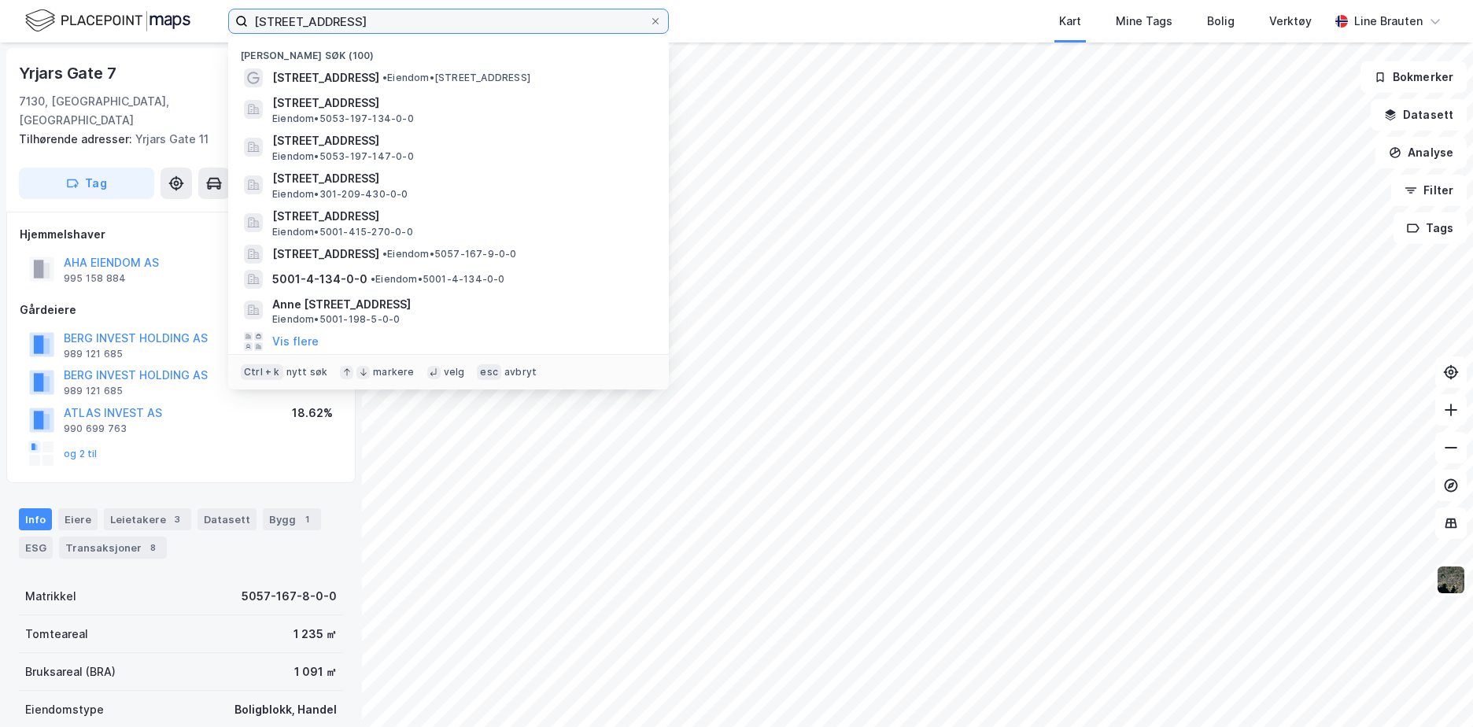
click at [325, 25] on input "[STREET_ADDRESS]" at bounding box center [448, 21] width 401 height 24
type input "y"
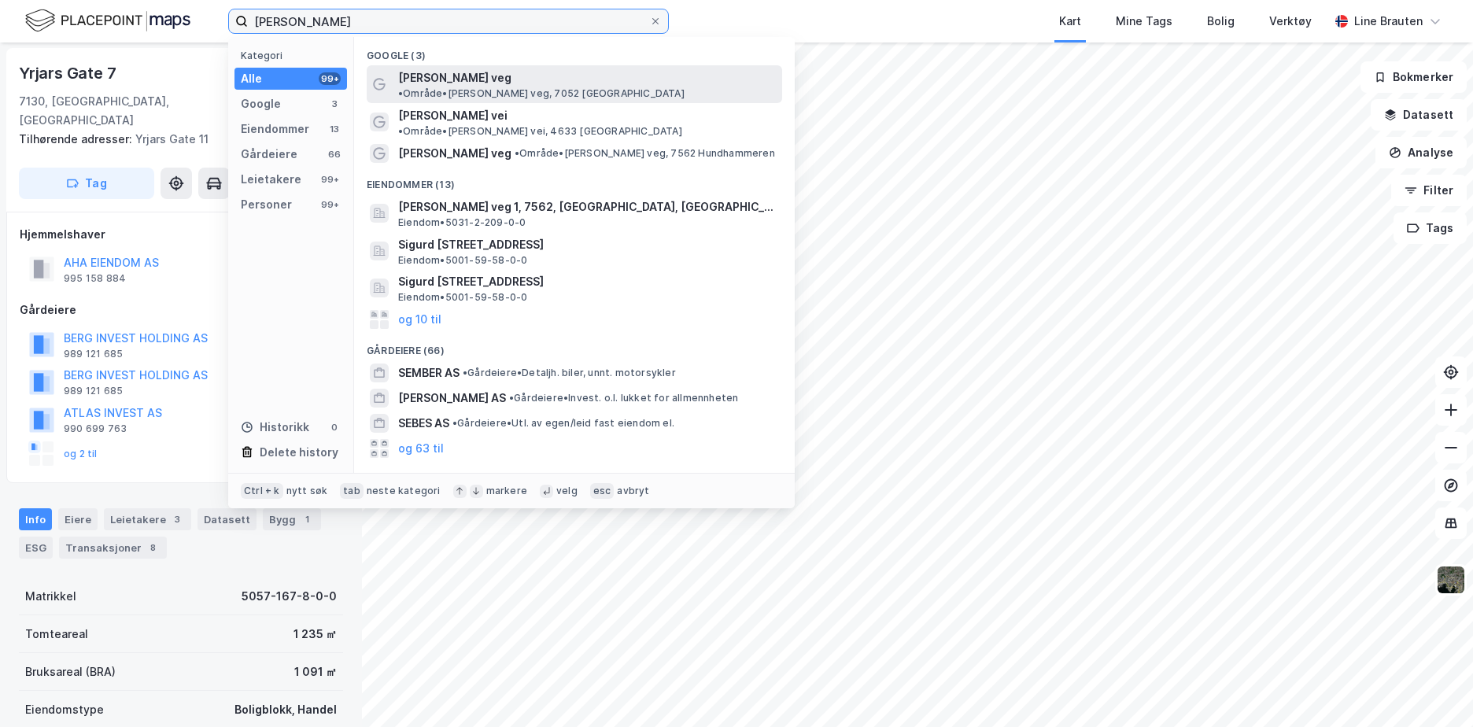
type input "[PERSON_NAME]"
click at [473, 73] on span "[PERSON_NAME] veg" at bounding box center [454, 77] width 113 height 19
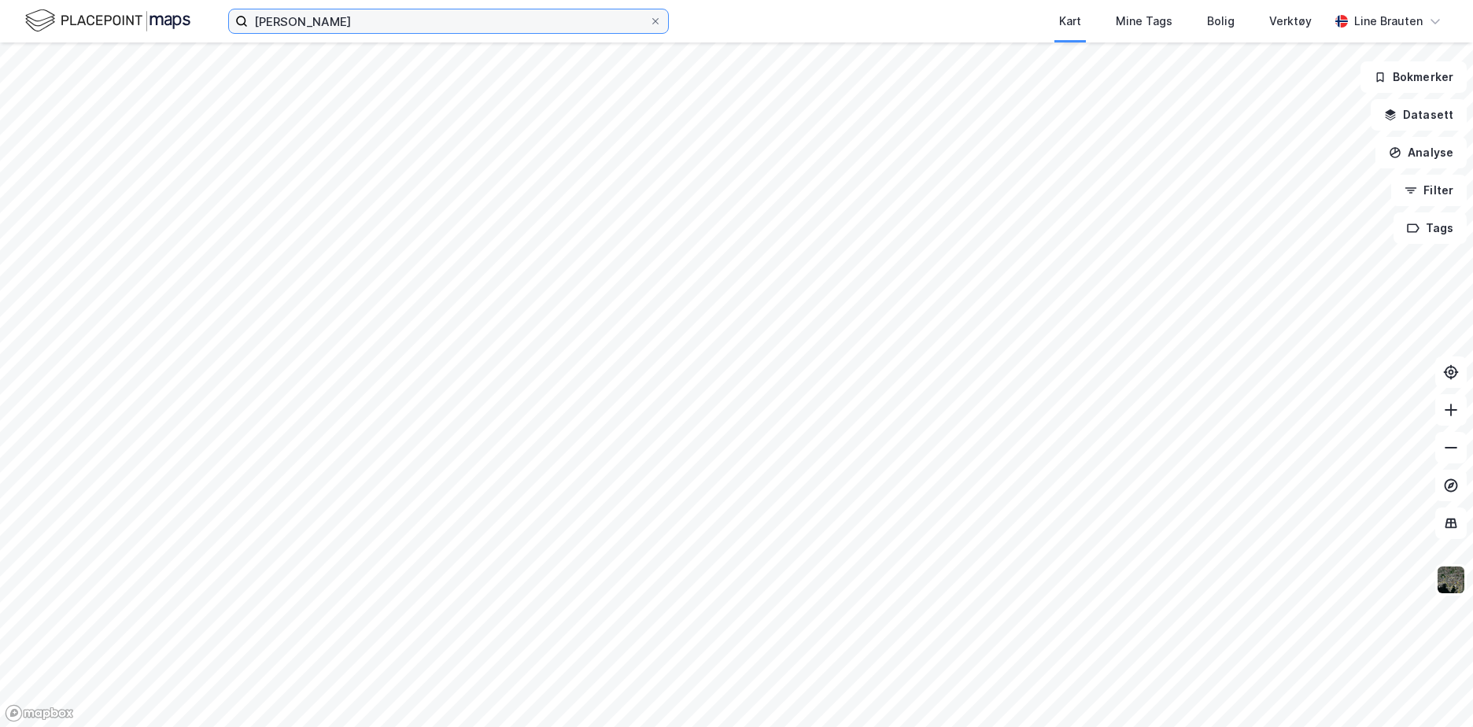
click at [382, 10] on input "[PERSON_NAME]" at bounding box center [448, 21] width 401 height 24
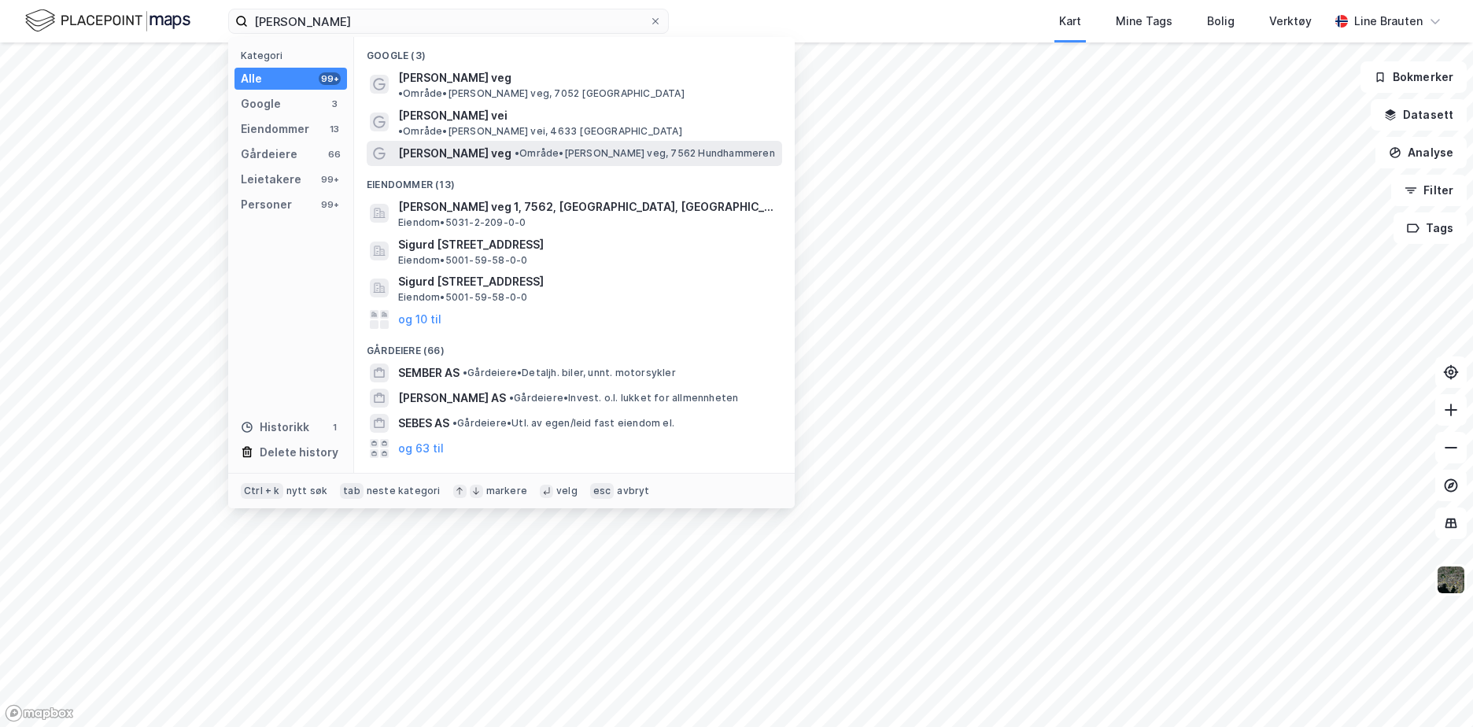
click at [425, 144] on span "[PERSON_NAME] veg" at bounding box center [454, 153] width 113 height 19
